Goal: Information Seeking & Learning: Learn about a topic

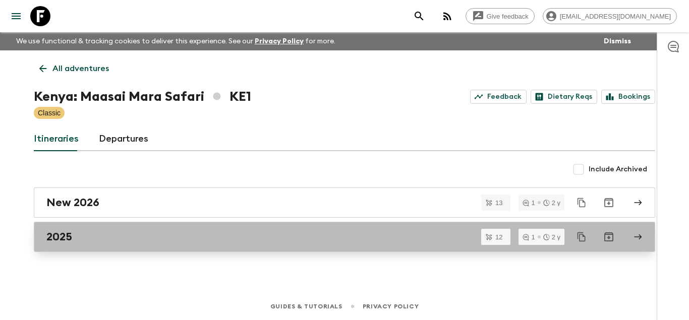
click at [108, 232] on div "2025" at bounding box center [334, 237] width 577 height 13
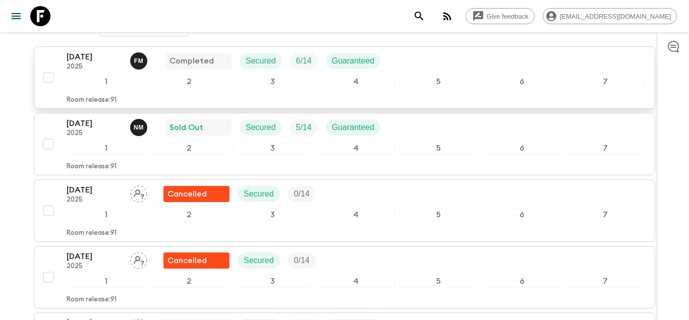
scroll to position [170, 0]
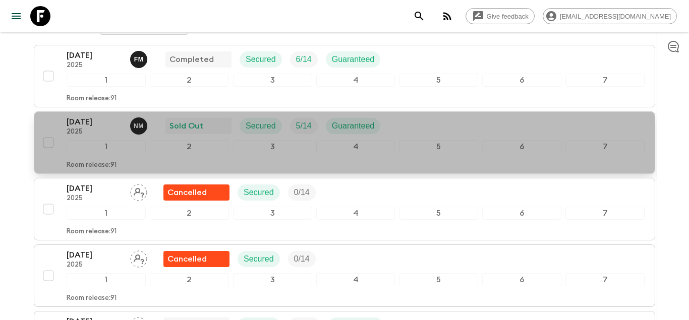
click at [79, 123] on p "[DATE]" at bounding box center [95, 122] width 56 height 12
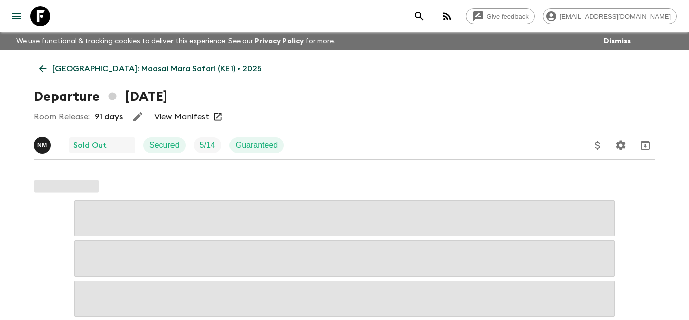
click at [186, 115] on link "View Manifest" at bounding box center [181, 117] width 55 height 10
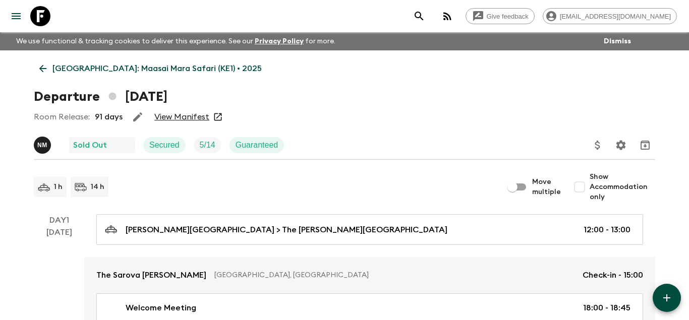
scroll to position [40, 0]
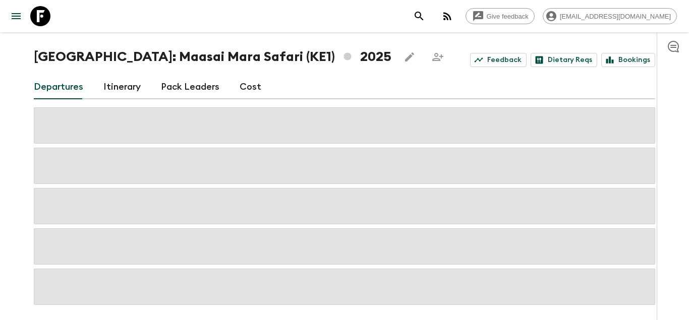
click at [262, 84] on div "Departures Itinerary Pack Leaders Cost" at bounding box center [345, 87] width 622 height 24
click at [232, 88] on div "Departures Itinerary Pack Leaders Cost" at bounding box center [345, 87] width 622 height 24
click at [243, 89] on link "Cost" at bounding box center [251, 87] width 22 height 24
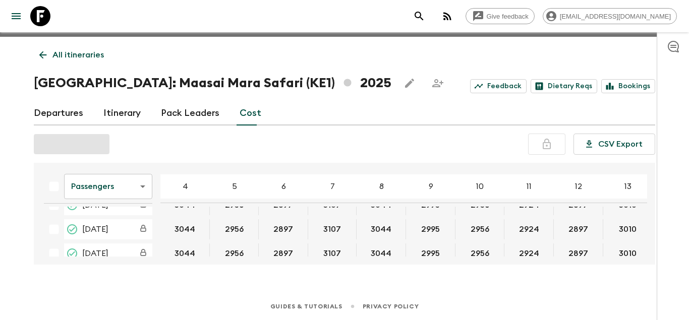
scroll to position [97, 0]
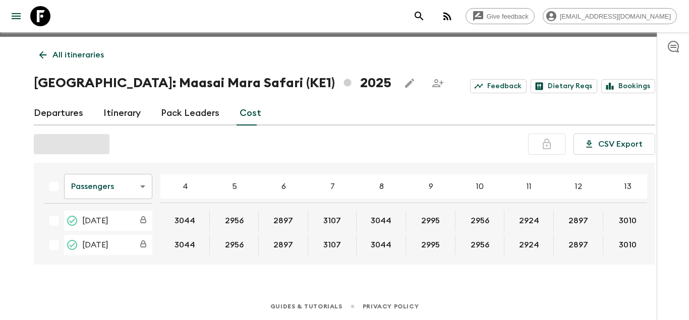
click at [158, 242] on td "[DATE]" at bounding box center [98, 245] width 125 height 20
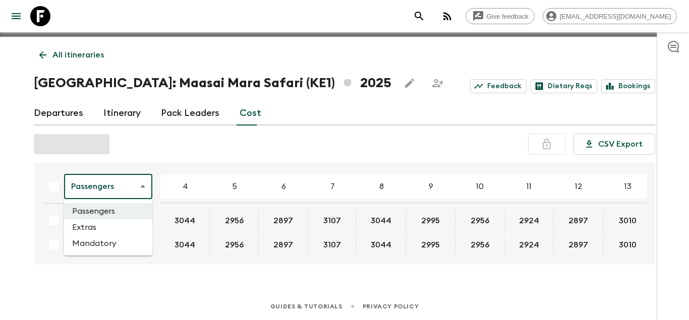
click at [137, 187] on body "Give feedback [EMAIL_ADDRESS][DOMAIN_NAME] We use functional & tracking cookies…" at bounding box center [344, 153] width 689 height 334
click at [84, 230] on li "Extras" at bounding box center [108, 228] width 88 height 16
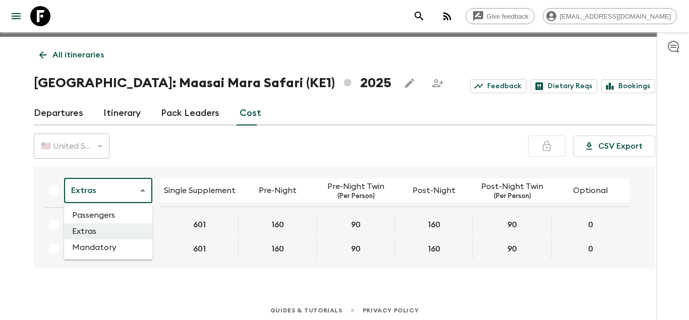
click at [144, 194] on body "Give feedback [EMAIL_ADDRESS][DOMAIN_NAME] We use functional & tracking cookies…" at bounding box center [344, 155] width 689 height 338
click at [104, 248] on li "Mandatory" at bounding box center [108, 248] width 88 height 16
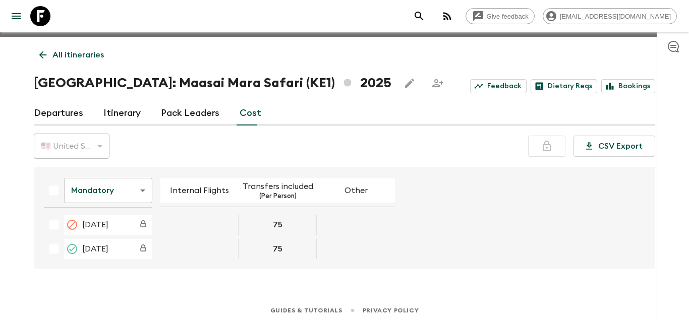
scroll to position [97, 0]
click at [140, 197] on body "Give feedback [EMAIL_ADDRESS][DOMAIN_NAME] We use functional & tracking cookies…" at bounding box center [344, 155] width 689 height 338
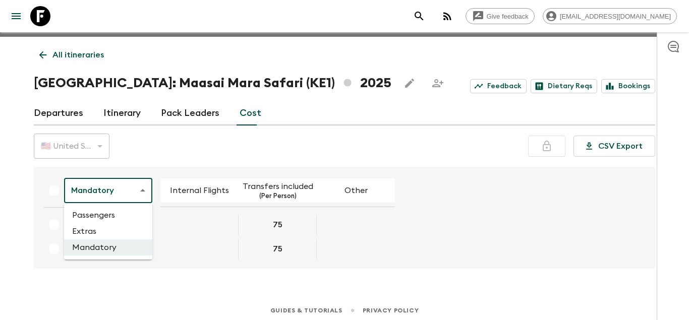
click at [94, 218] on li "Passengers" at bounding box center [108, 215] width 88 height 16
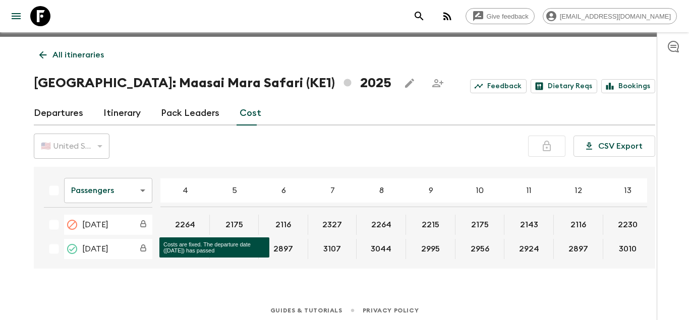
scroll to position [97, 0]
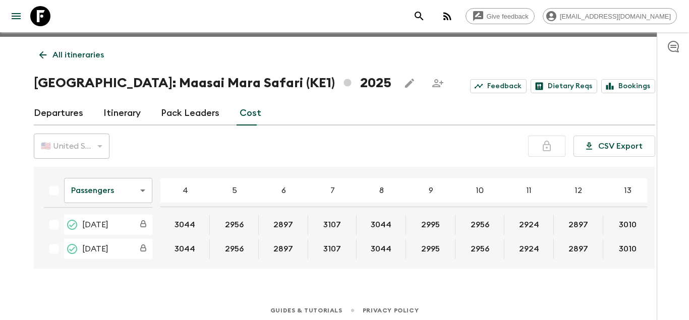
click at [136, 190] on body "Give feedback [EMAIL_ADDRESS][DOMAIN_NAME] We use functional & tracking cookies…" at bounding box center [344, 155] width 689 height 338
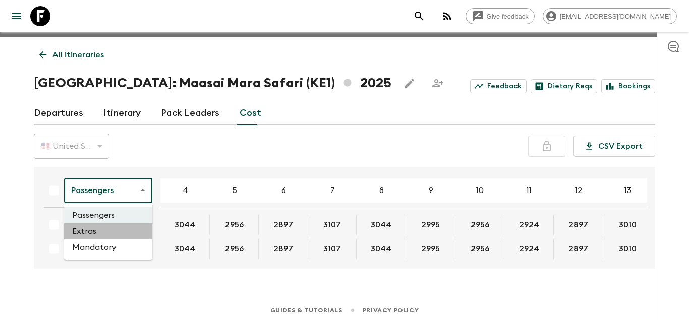
click at [103, 232] on li "Extras" at bounding box center [108, 232] width 88 height 16
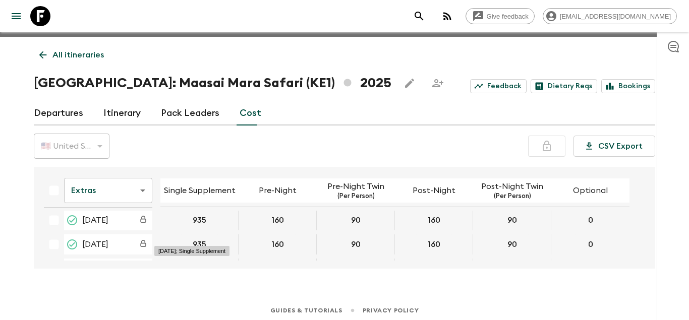
scroll to position [97, 0]
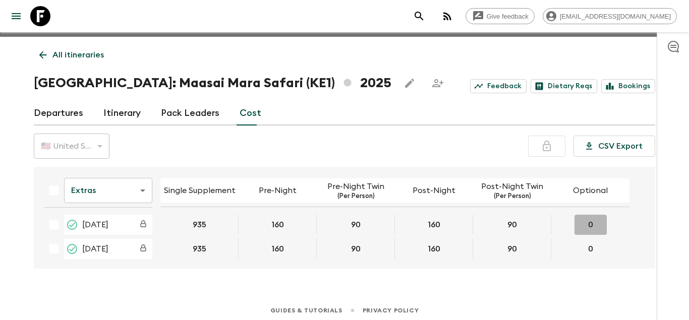
click at [575, 223] on button "0" at bounding box center [591, 225] width 32 height 20
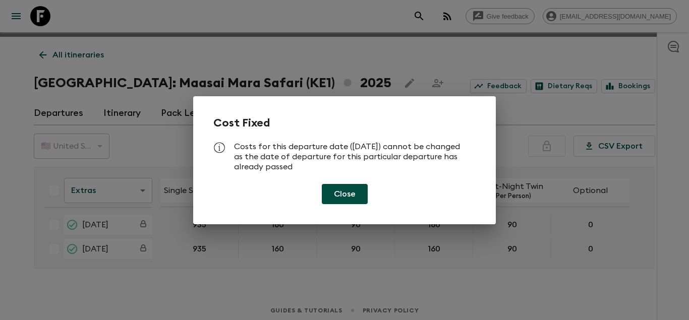
click at [201, 285] on div "Cost Fixed Costs for this departure date ([DATE]) cannot be changed as the date…" at bounding box center [344, 160] width 689 height 320
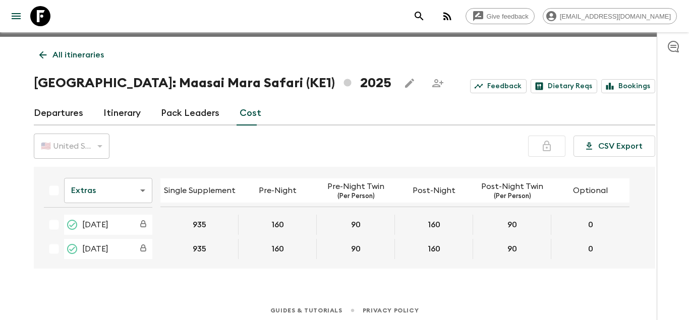
click at [200, 114] on link "Pack Leaders" at bounding box center [190, 113] width 59 height 24
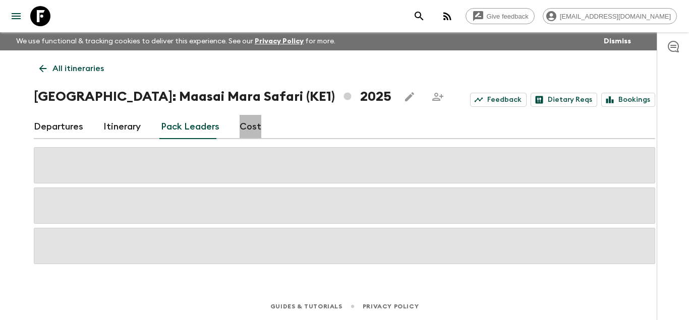
click at [256, 130] on link "Cost" at bounding box center [251, 127] width 22 height 24
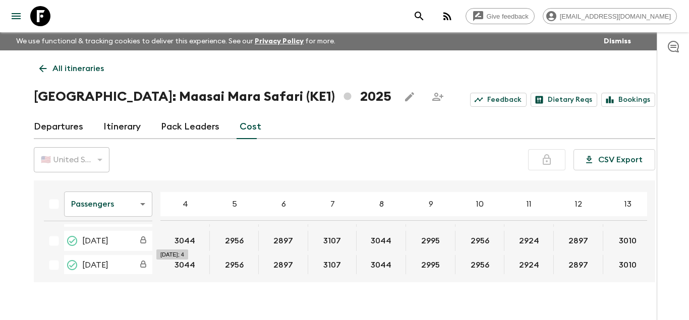
scroll to position [97, 0]
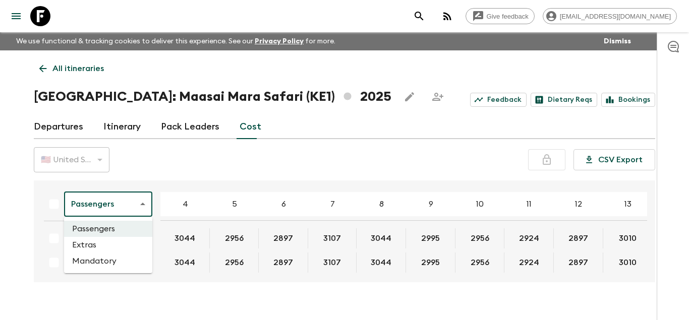
click at [138, 204] on body "Give feedback [EMAIL_ADDRESS][DOMAIN_NAME] We use functional & tracking cookies…" at bounding box center [344, 169] width 689 height 338
click at [97, 244] on li "Extras" at bounding box center [108, 245] width 88 height 16
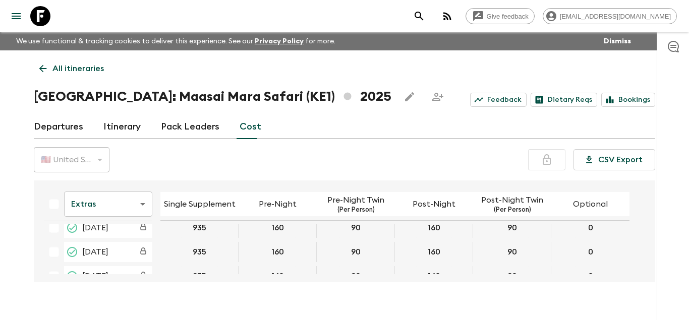
scroll to position [97, 0]
